Goal: Task Accomplishment & Management: Use online tool/utility

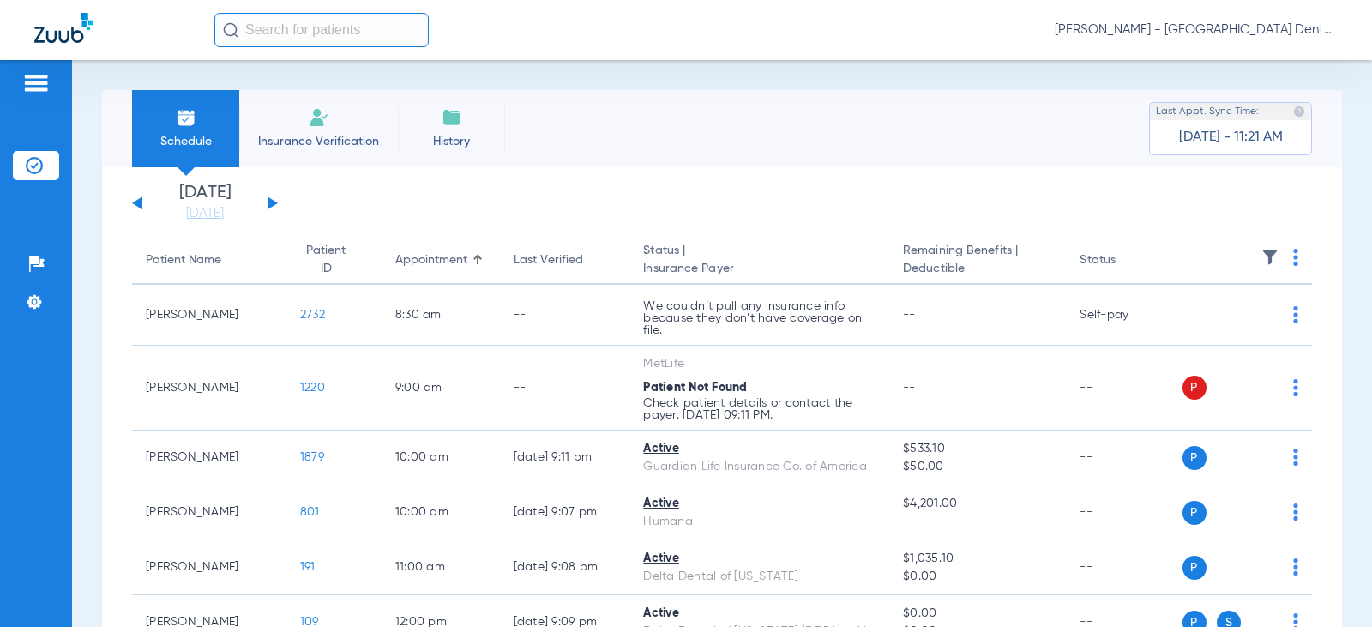
scroll to position [998, 0]
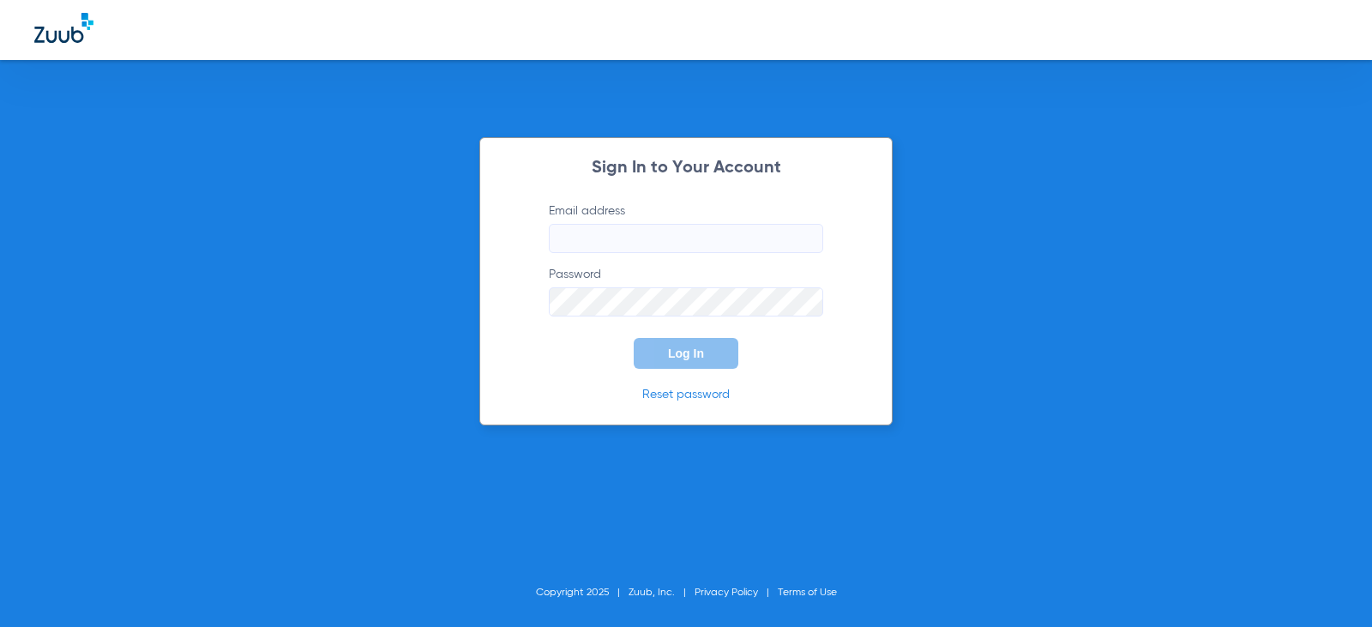
click at [610, 246] on input "Email address" at bounding box center [686, 238] width 274 height 29
type input "[EMAIL_ADDRESS][DOMAIN_NAME]"
click at [634, 338] on button "Log In" at bounding box center [686, 353] width 105 height 31
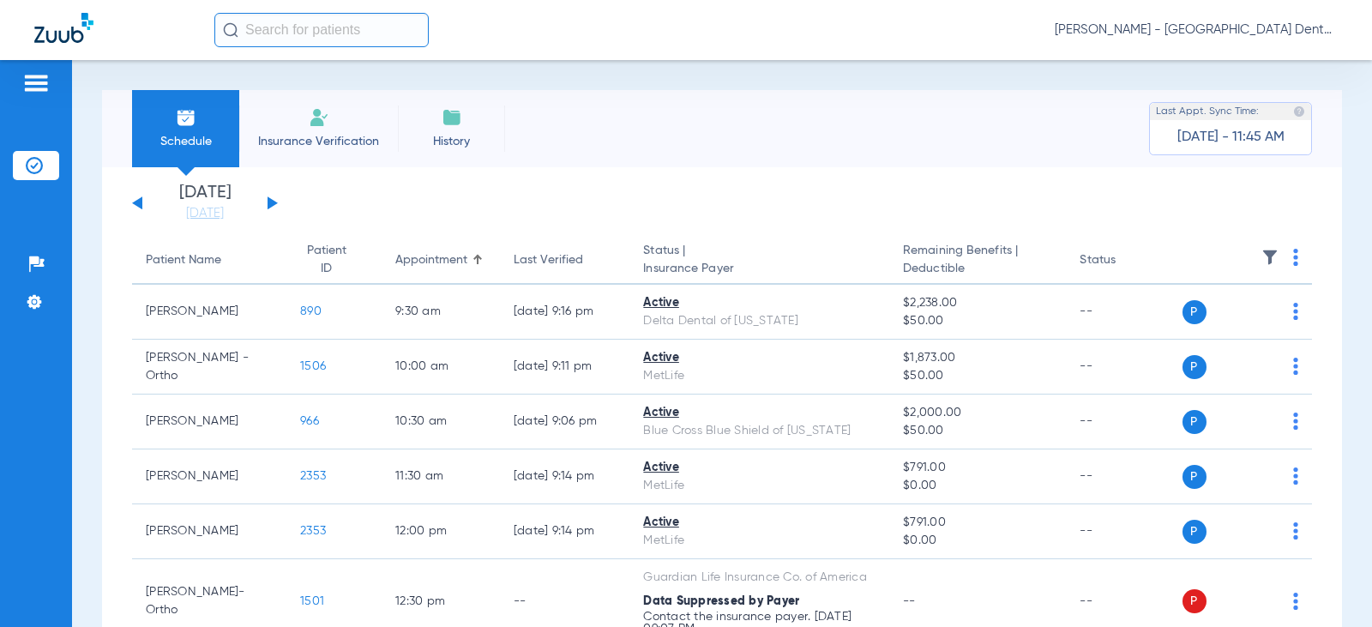
click at [275, 200] on div "[DATE] [DATE] [DATE] [DATE] [DATE] [DATE] [DATE] [DATE] [DATE] [DATE] [DATE] [D…" at bounding box center [205, 203] width 146 height 38
click at [268, 202] on button at bounding box center [273, 202] width 10 height 13
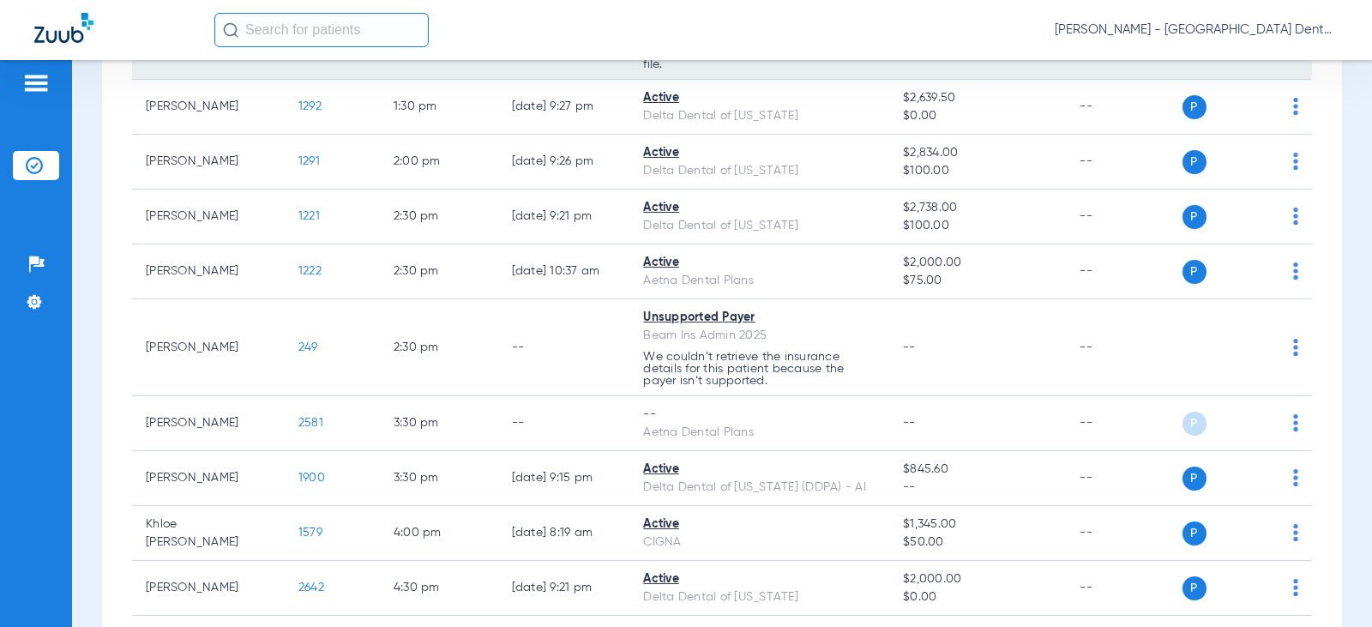
scroll to position [600, 0]
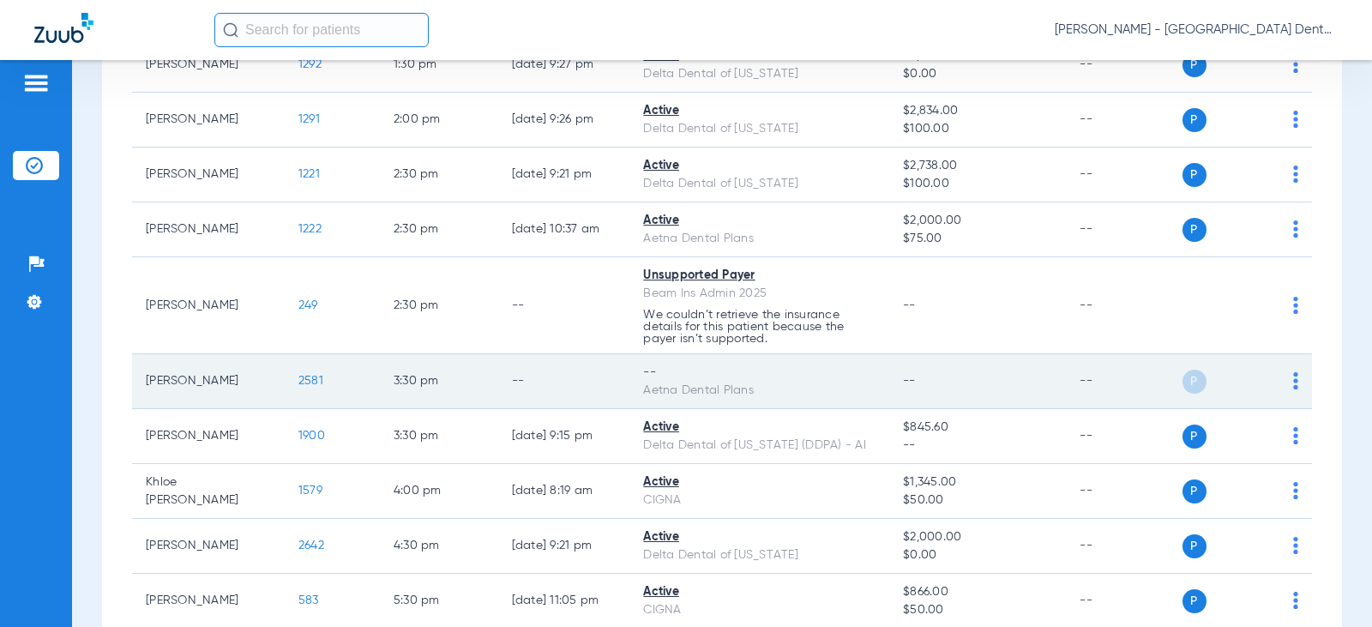
click at [1286, 379] on td "P S" at bounding box center [1248, 381] width 130 height 55
click at [1294, 379] on img at bounding box center [1296, 380] width 5 height 17
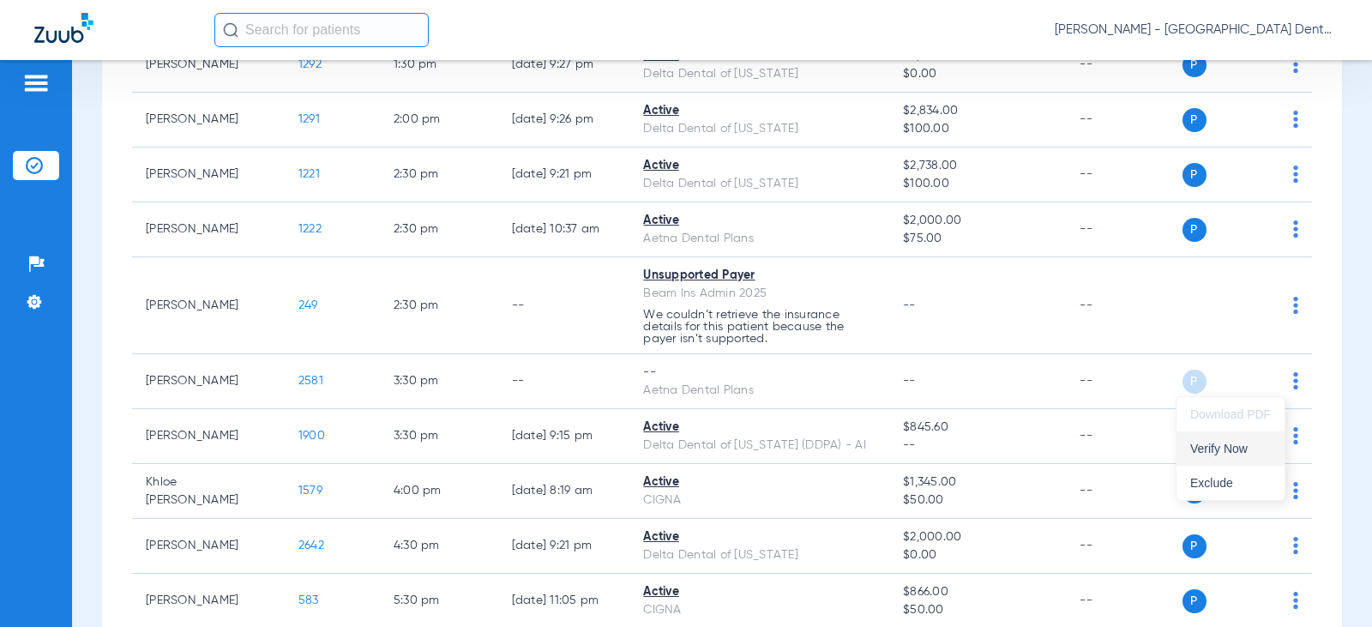
click at [1209, 444] on span "Verify Now" at bounding box center [1231, 449] width 81 height 12
